Goal: Navigation & Orientation: Understand site structure

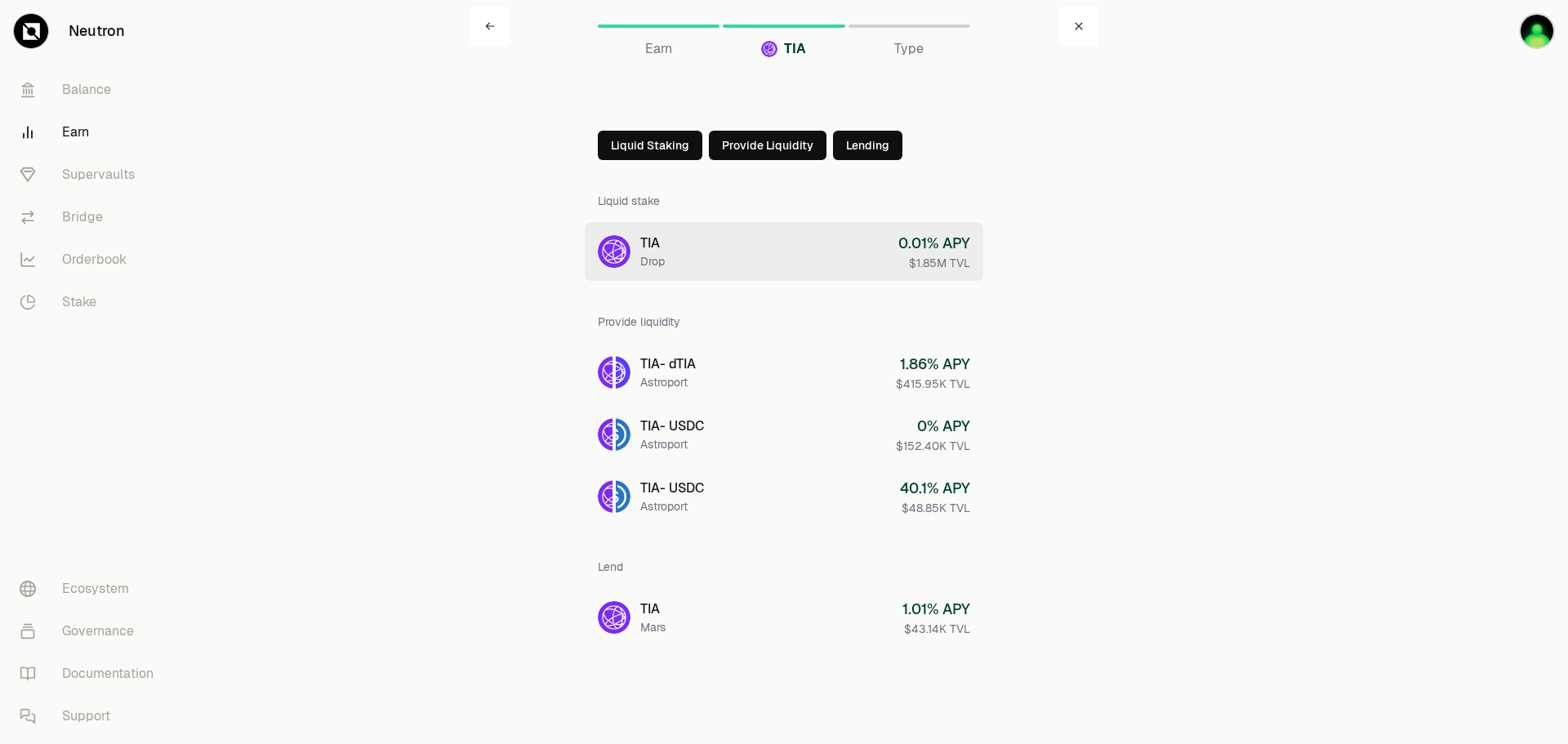
click at [790, 261] on link "TIA Drop 0.01 % APY $1.85M TVL" at bounding box center [784, 251] width 399 height 59
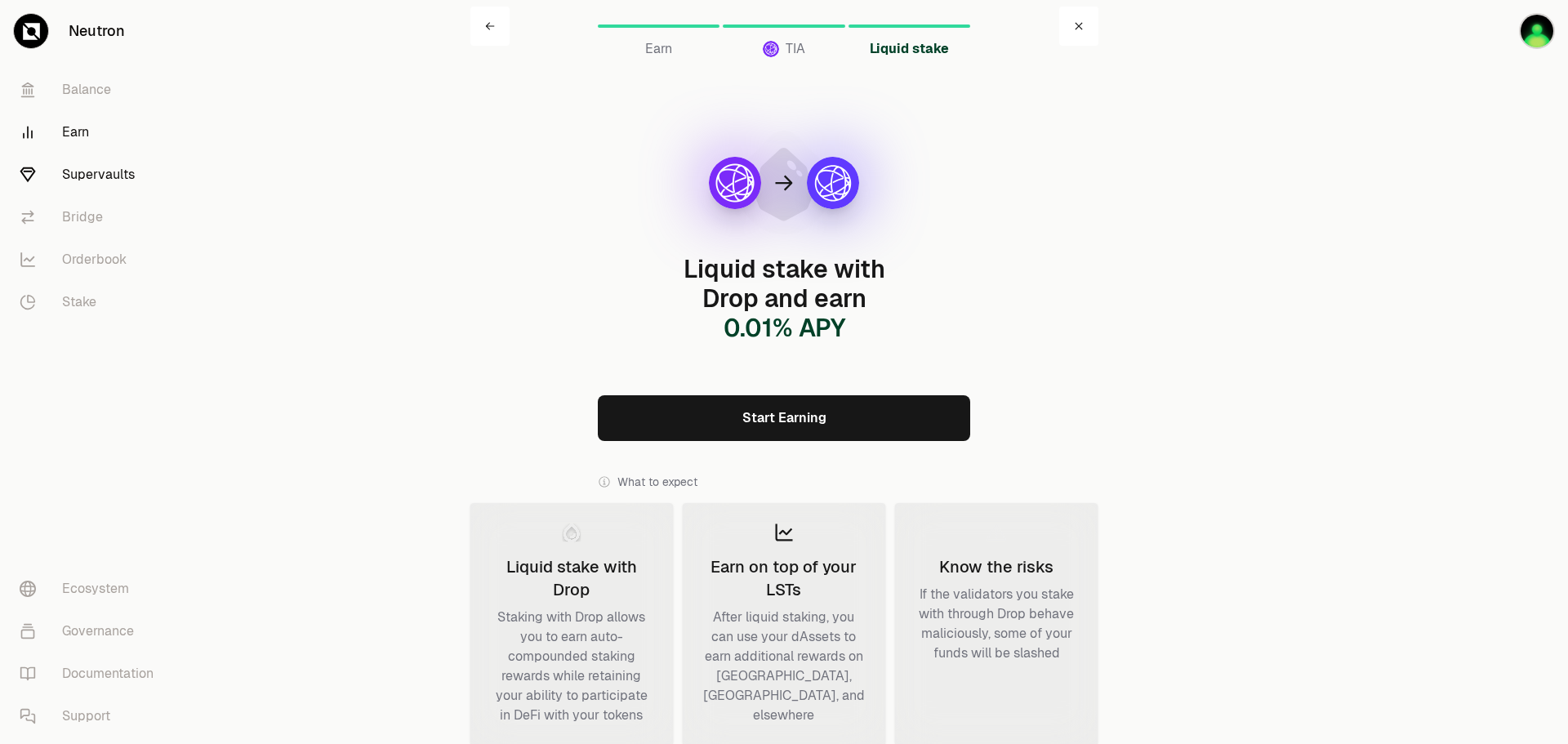
click at [103, 172] on link "Supervaults" at bounding box center [91, 175] width 170 height 43
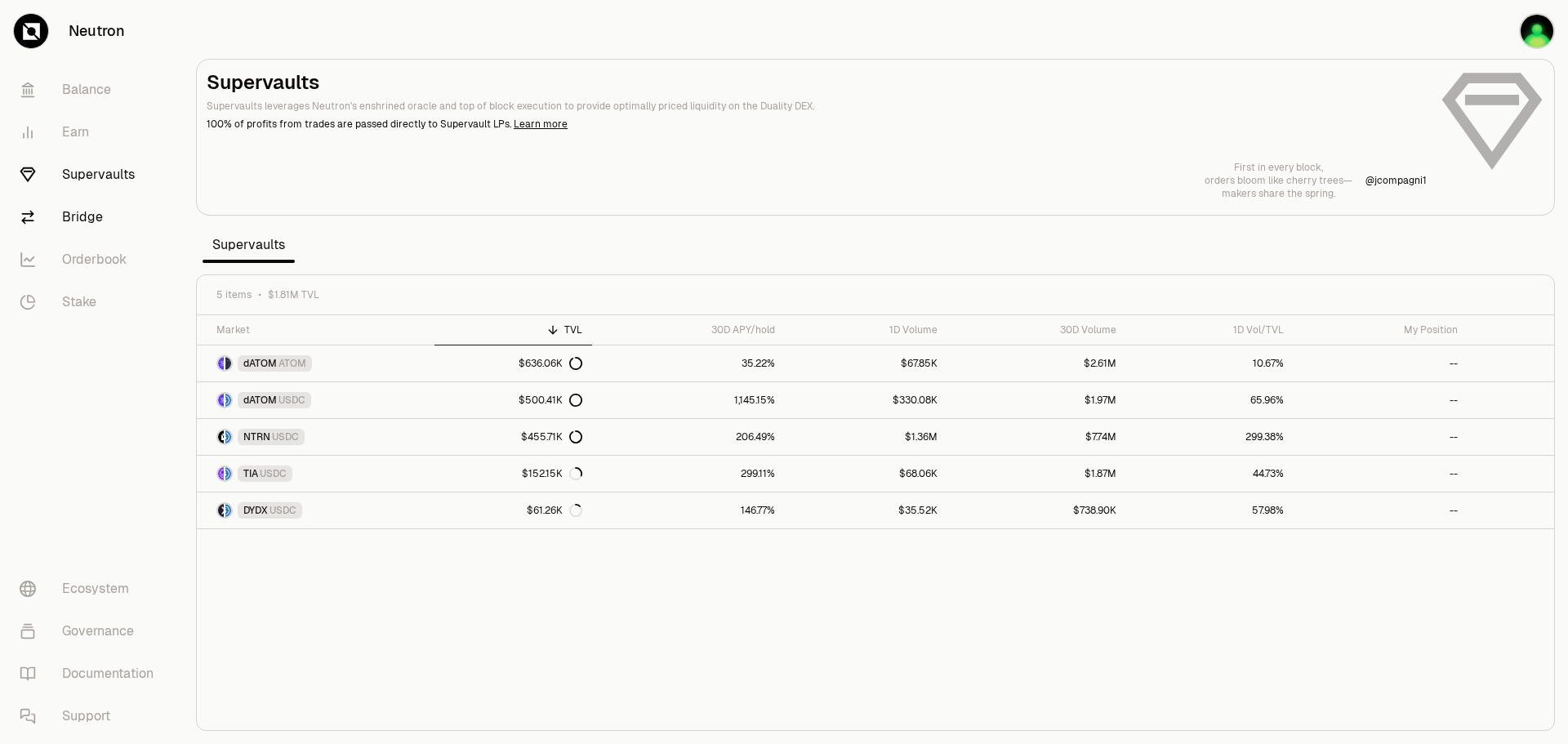
click at [84, 202] on link "Bridge" at bounding box center [91, 216] width 170 height 43
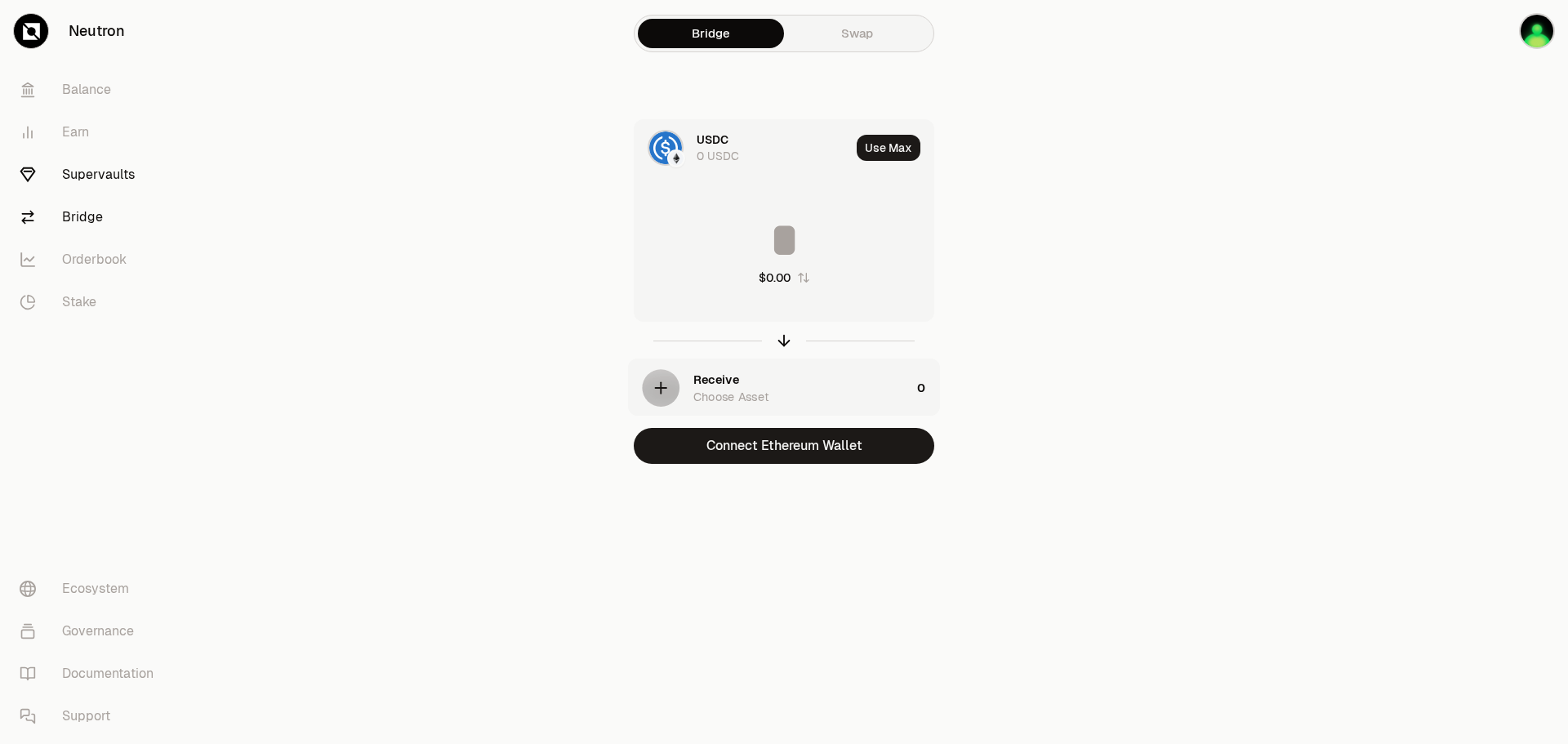
click at [96, 185] on link "Supervaults" at bounding box center [91, 175] width 170 height 43
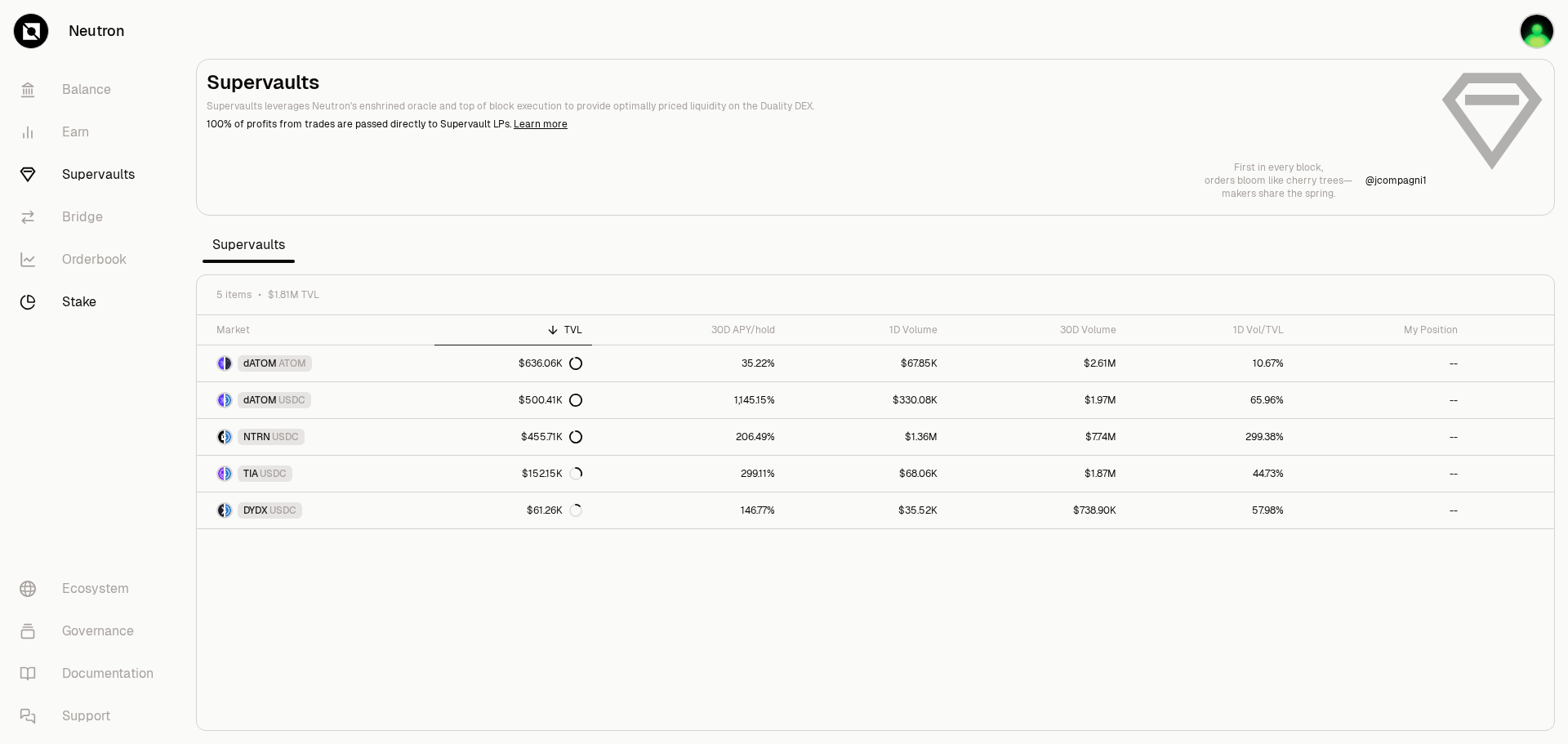
click at [76, 307] on link "Stake" at bounding box center [91, 302] width 170 height 43
